Goal: Information Seeking & Learning: Learn about a topic

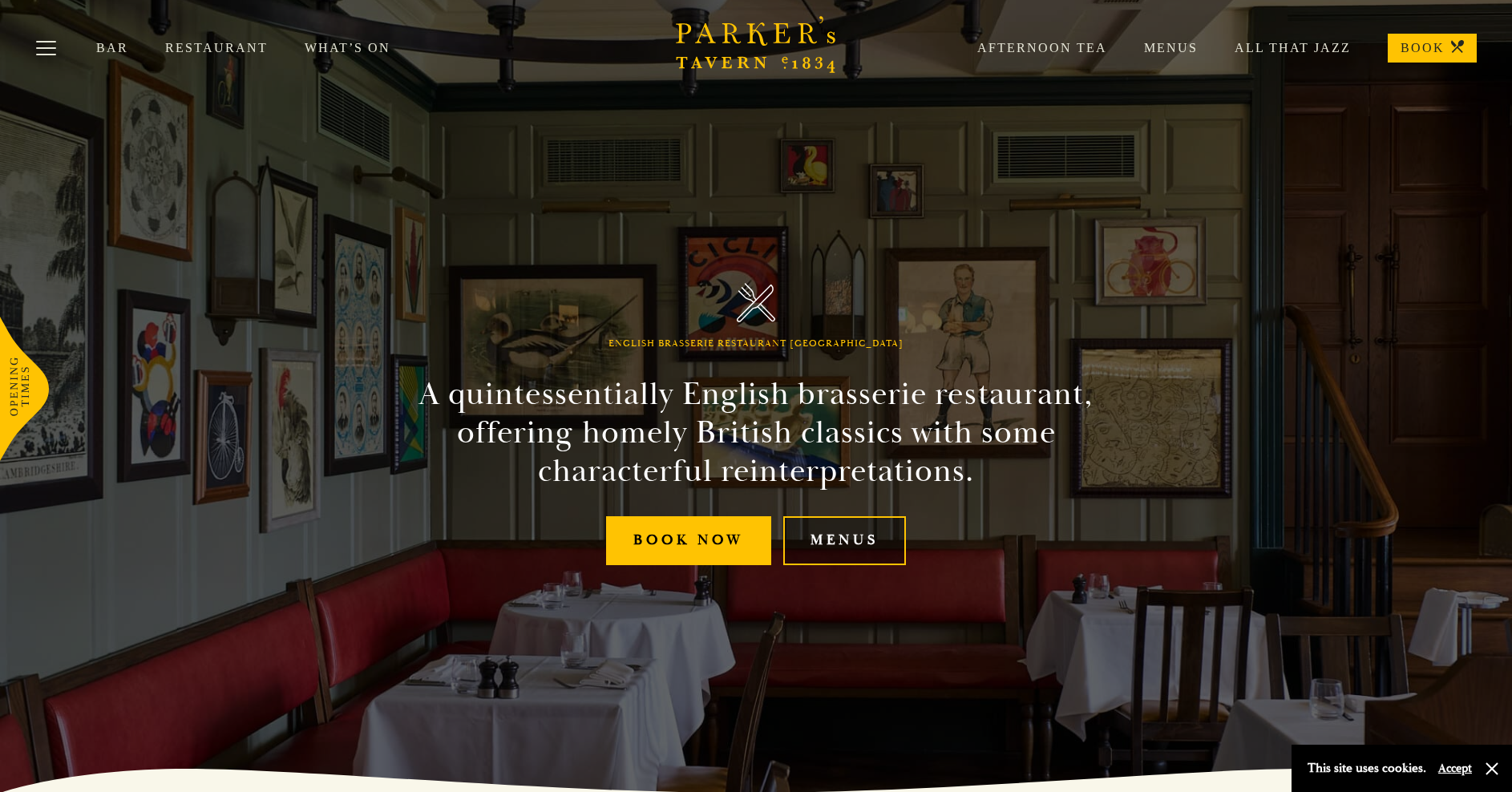
click at [864, 538] on link "Menus" at bounding box center [844, 540] width 123 height 49
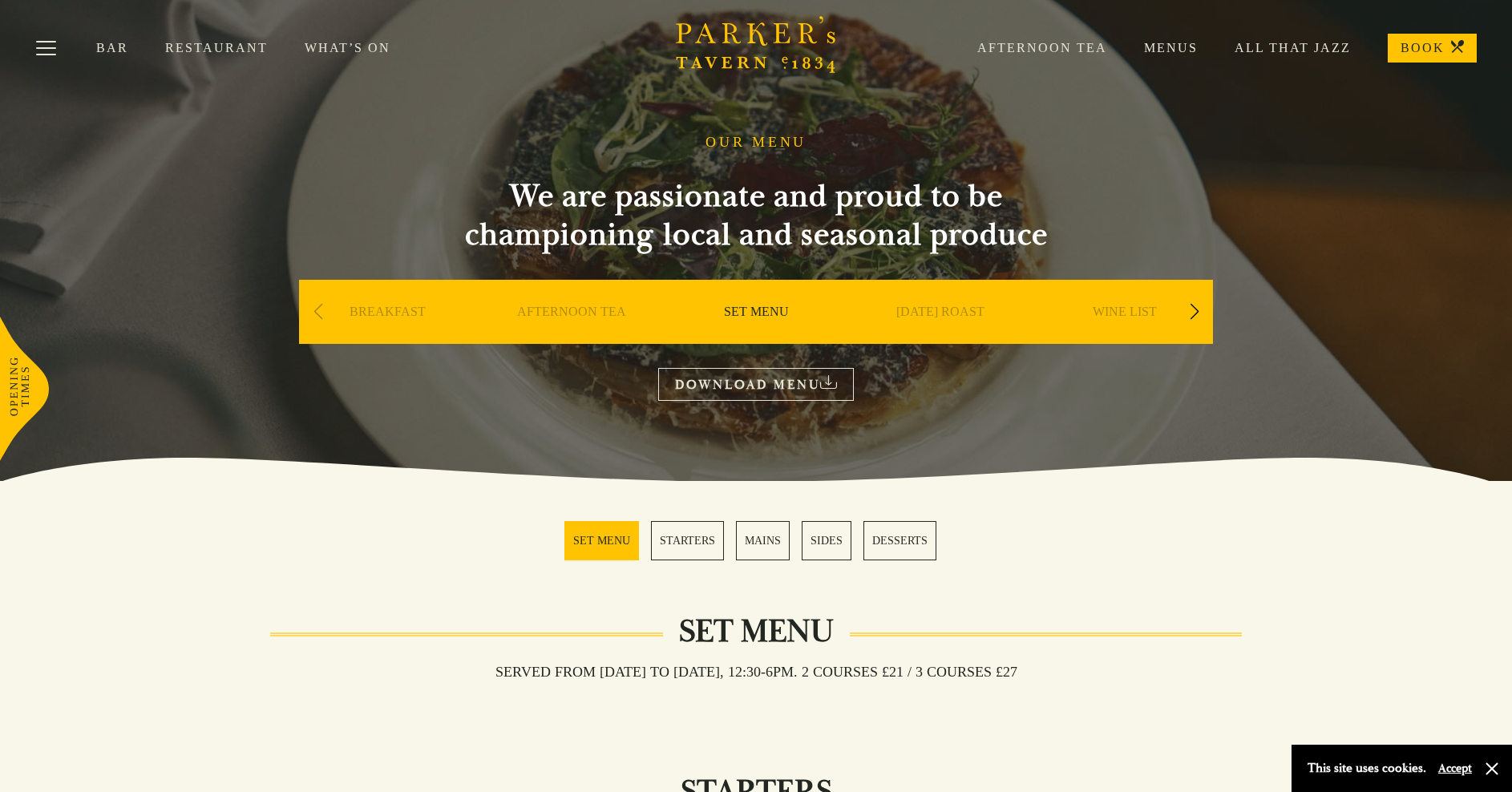
click at [959, 311] on link "SUNDAY ROAST" at bounding box center [940, 336] width 88 height 64
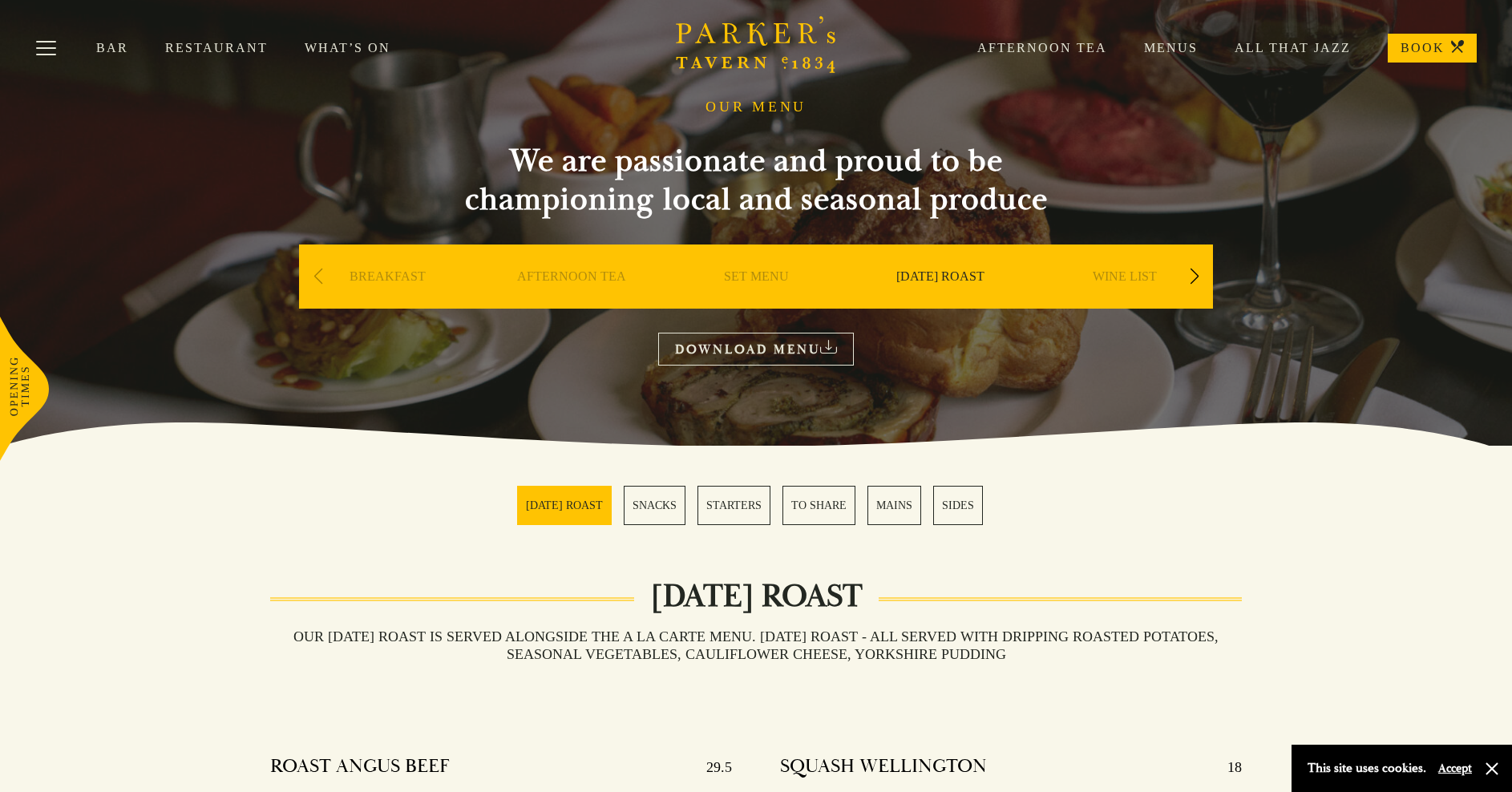
scroll to position [35, 0]
click at [761, 276] on link "SET MENU" at bounding box center [756, 301] width 65 height 64
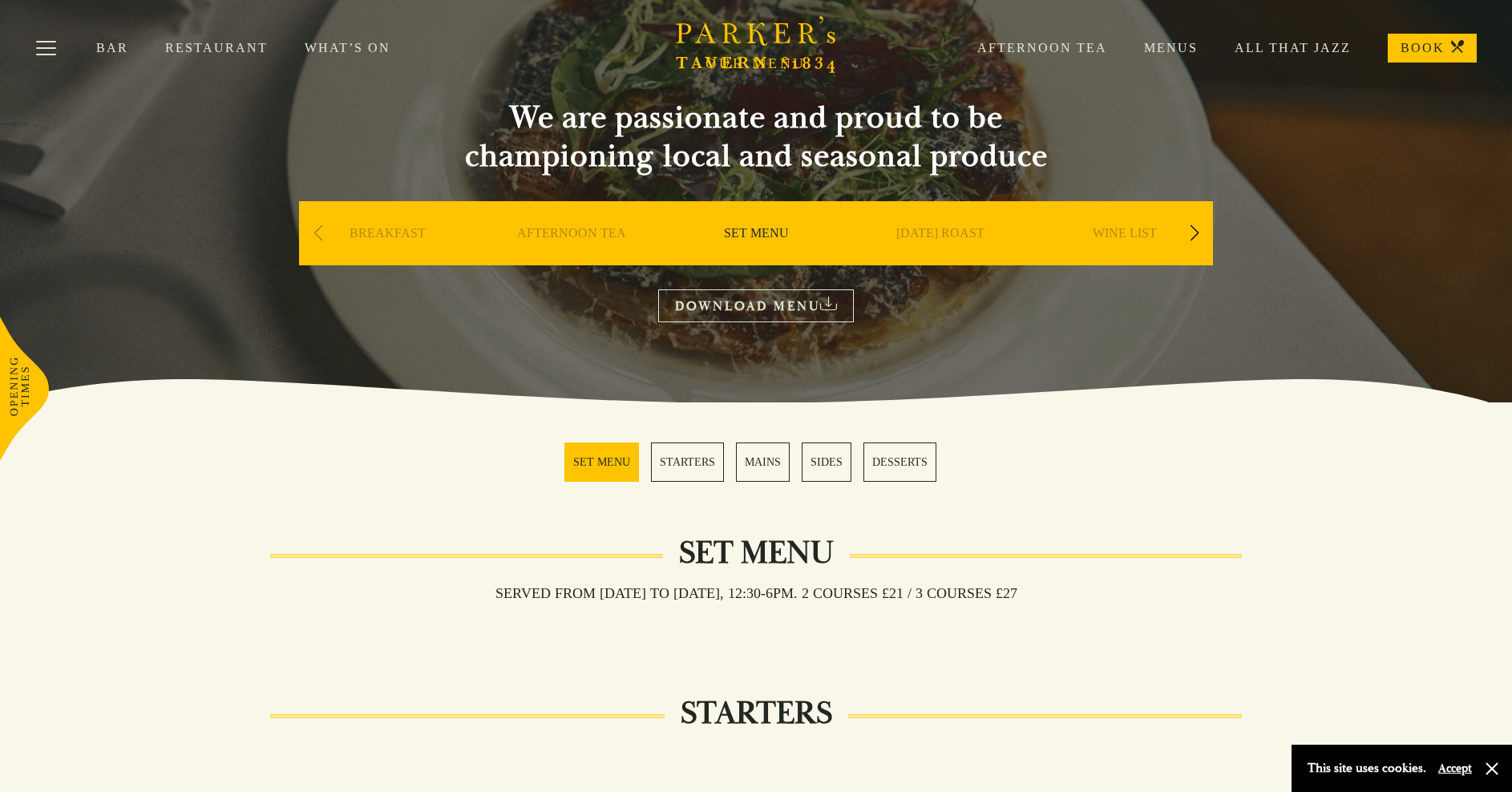
scroll to position [76, 0]
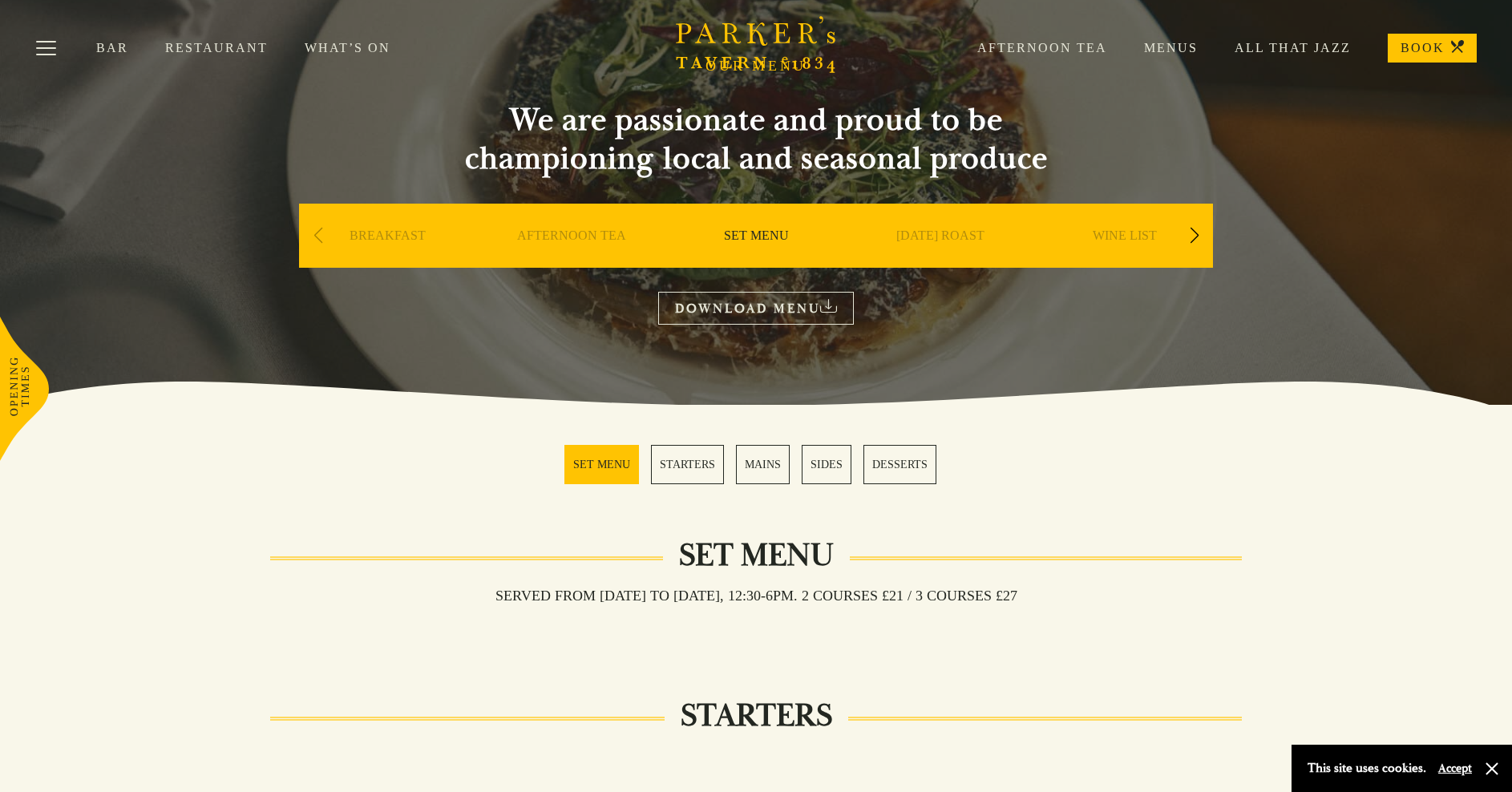
click at [1197, 232] on div "Next slide" at bounding box center [1194, 235] width 21 height 35
click at [1135, 234] on link "A LA CARTE" at bounding box center [1125, 260] width 75 height 64
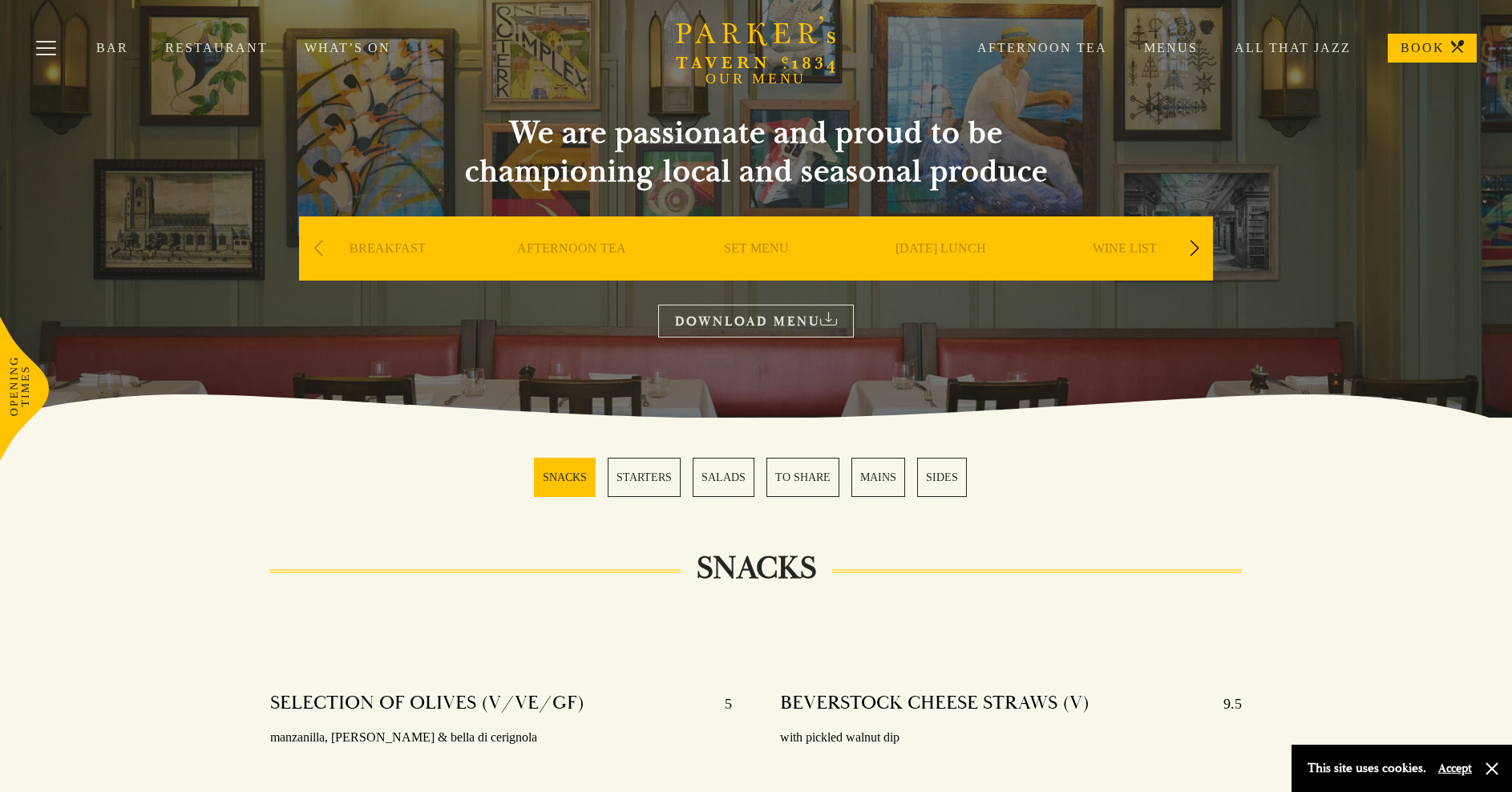
scroll to position [62, 0]
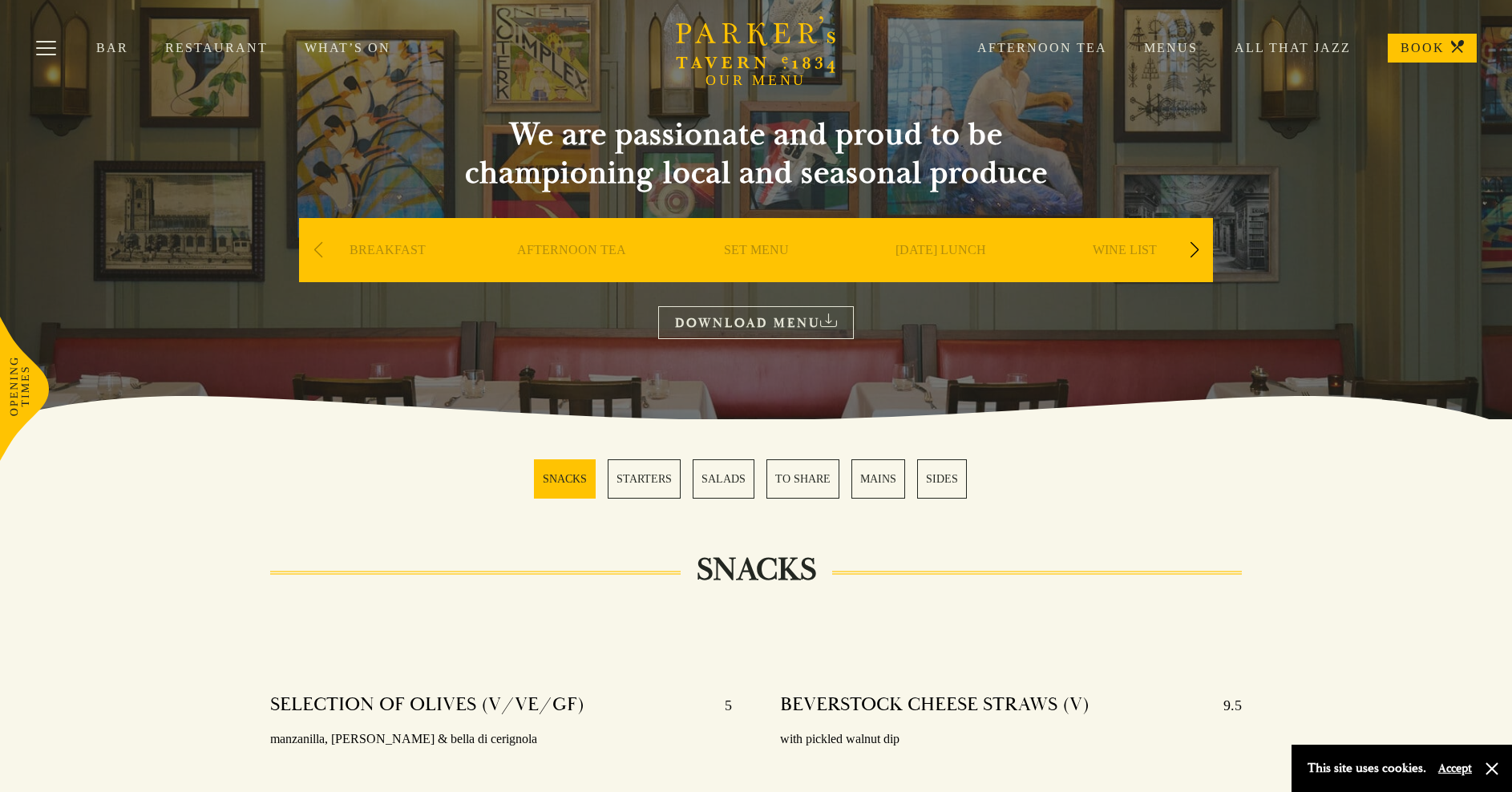
click at [1193, 249] on div "Next slide" at bounding box center [1194, 250] width 21 height 35
click at [1126, 248] on link "DESSERT" at bounding box center [1125, 275] width 56 height 64
